Goal: Task Accomplishment & Management: Manage account settings

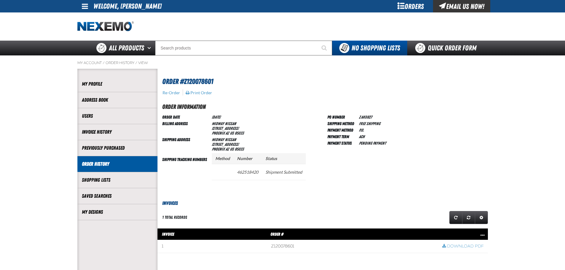
click at [407, 6] on div "Orders" at bounding box center [411, 6] width 44 height 12
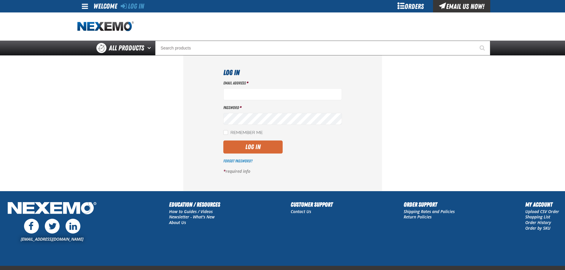
type input "[EMAIL_ADDRESS][DOMAIN_NAME]"
click at [262, 149] on button "Log In" at bounding box center [252, 147] width 59 height 13
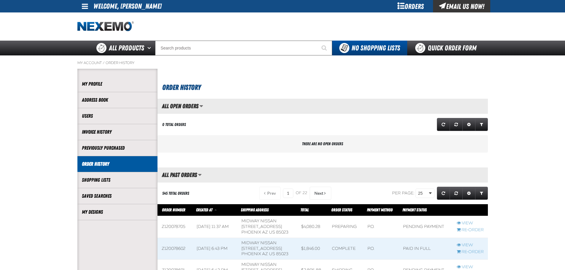
scroll to position [59, 0]
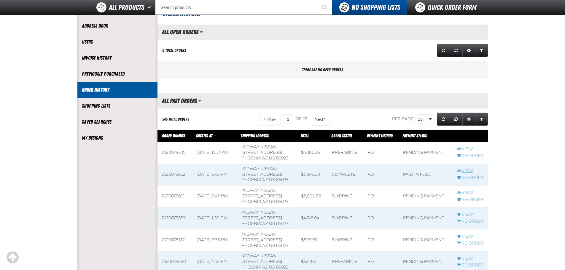
click at [469, 170] on link "View" at bounding box center [470, 171] width 27 height 6
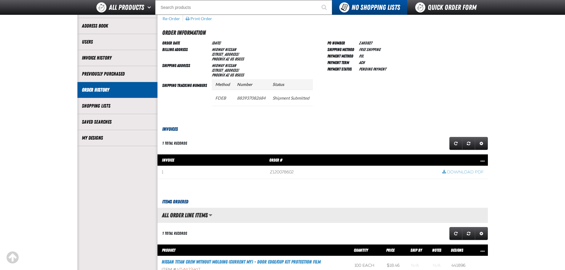
scroll to position [119, 0]
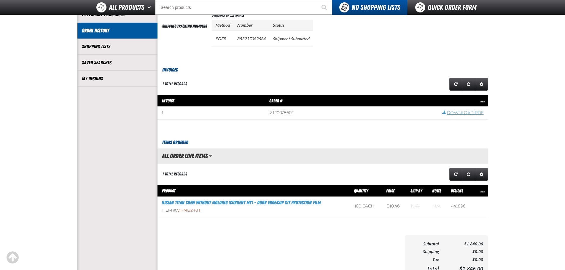
click at [463, 113] on link "Download PDF" at bounding box center [463, 113] width 42 height 6
